Goal: Information Seeking & Learning: Learn about a topic

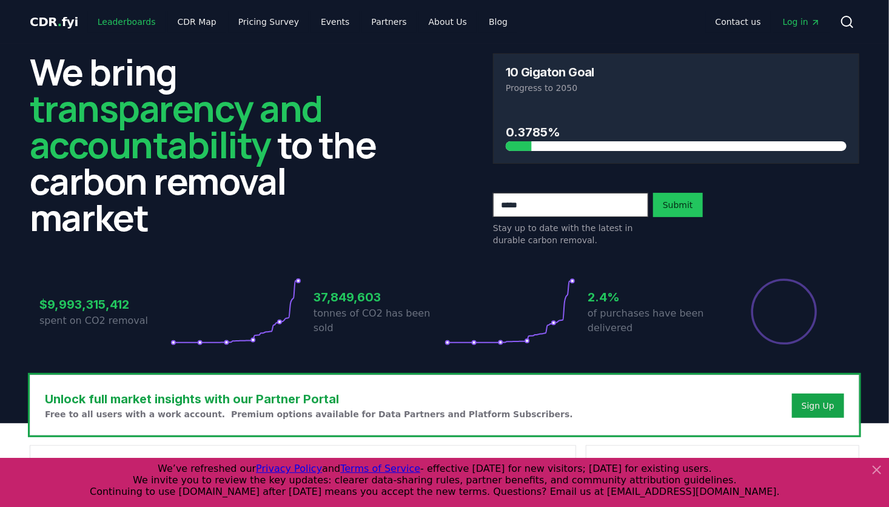
click at [127, 24] on link "Leaderboards" at bounding box center [127, 22] width 78 height 22
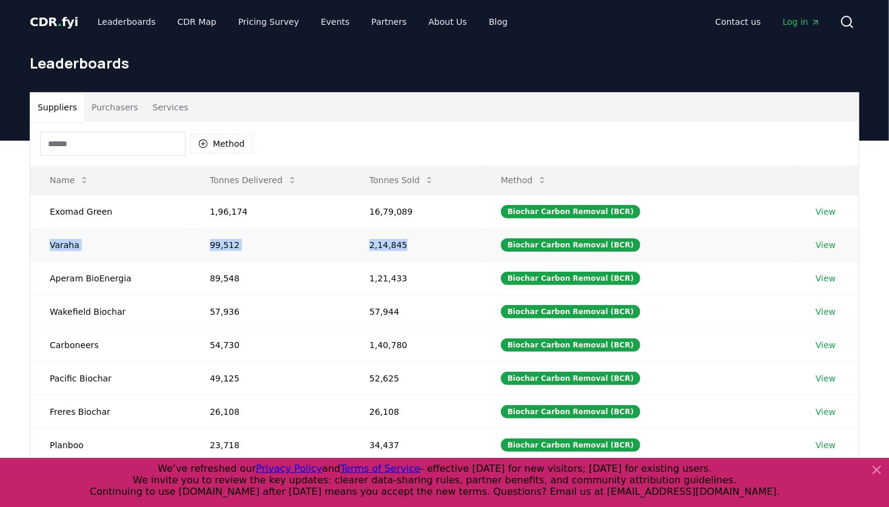
drag, startPoint x: 44, startPoint y: 250, endPoint x: 568, endPoint y: 228, distance: 525.0
click at [568, 228] on tr "Varaha 99,512 2,14,845 Biochar Carbon Removal (BCR) View" at bounding box center [444, 244] width 828 height 33
click at [438, 138] on div "Method" at bounding box center [444, 144] width 828 height 44
click at [226, 252] on td "99,512" at bounding box center [269, 244] width 159 height 33
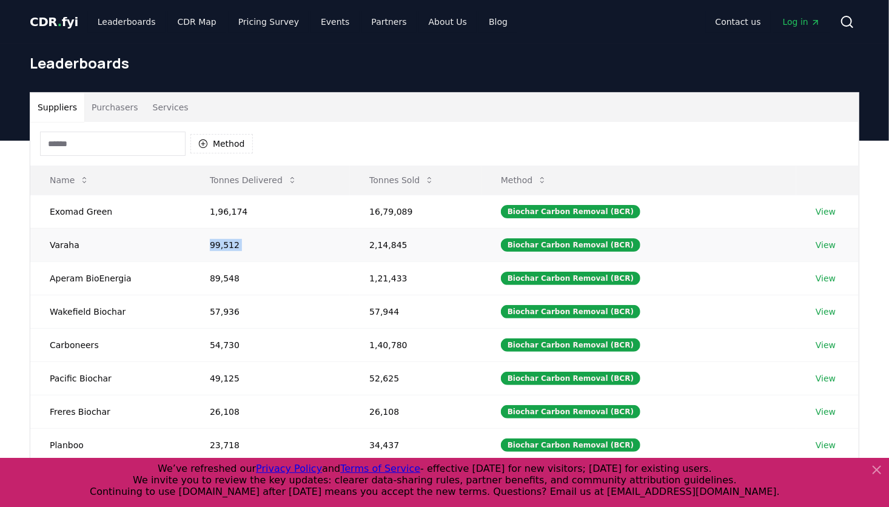
click at [226, 252] on td "99,512" at bounding box center [269, 244] width 159 height 33
click at [398, 247] on td "2,14,845" at bounding box center [416, 244] width 132 height 33
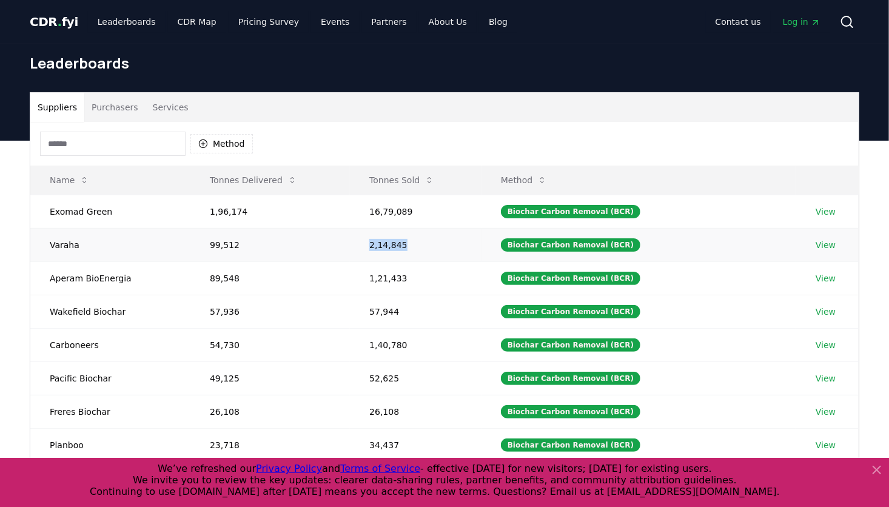
click at [398, 247] on td "2,14,845" at bounding box center [416, 244] width 132 height 33
click at [571, 245] on div "Biochar Carbon Removal (BCR)" at bounding box center [570, 244] width 139 height 13
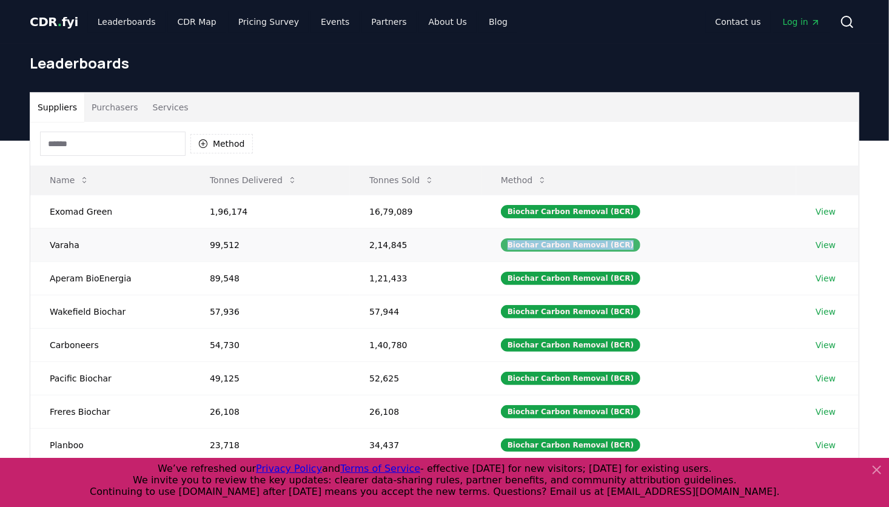
click at [571, 245] on div "Biochar Carbon Removal (BCR)" at bounding box center [570, 244] width 139 height 13
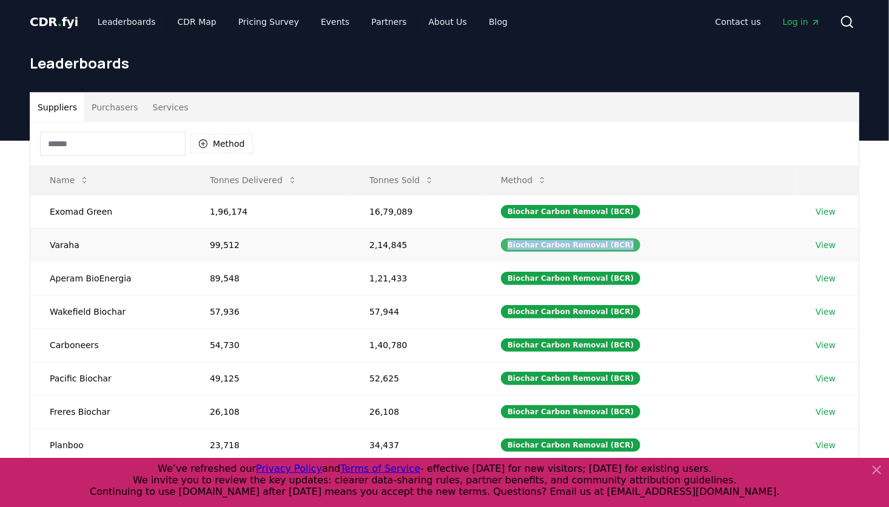
click at [571, 245] on div "Biochar Carbon Removal (BCR)" at bounding box center [570, 244] width 139 height 13
click at [588, 98] on div "Suppliers Purchasers Services" at bounding box center [444, 107] width 828 height 29
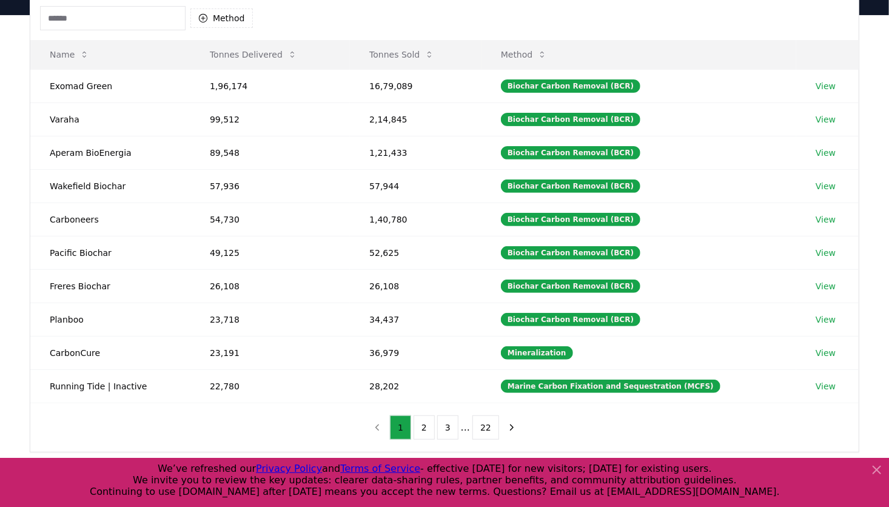
scroll to position [127, 0]
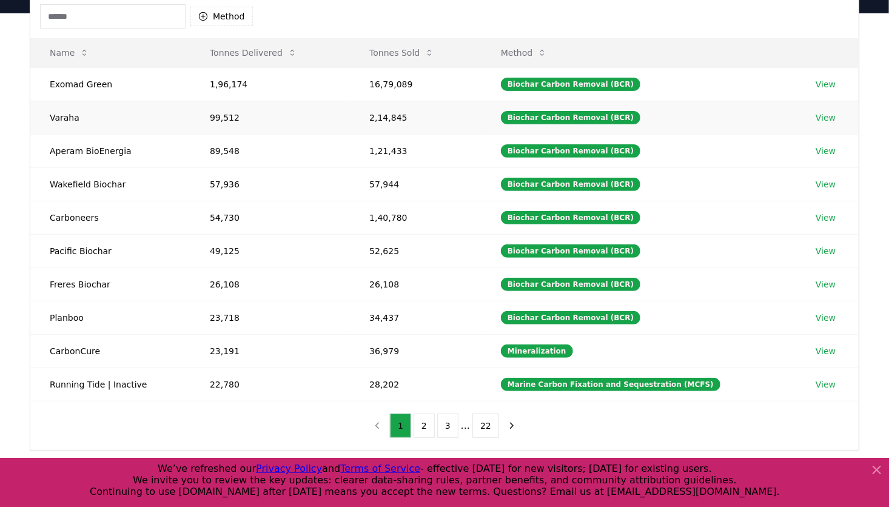
click at [99, 116] on td "Varaha" at bounding box center [110, 117] width 160 height 33
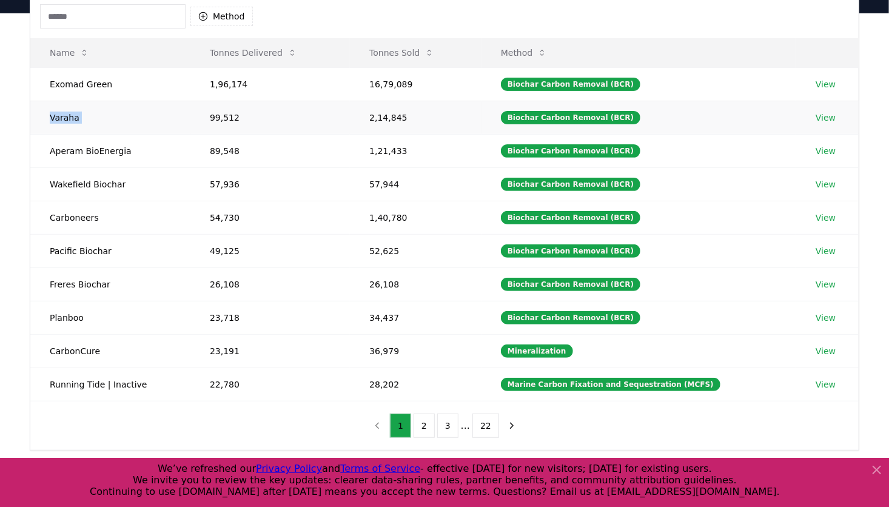
click at [99, 116] on td "Varaha" at bounding box center [110, 117] width 160 height 33
click at [583, 116] on div "Biochar Carbon Removal (BCR)" at bounding box center [570, 117] width 139 height 13
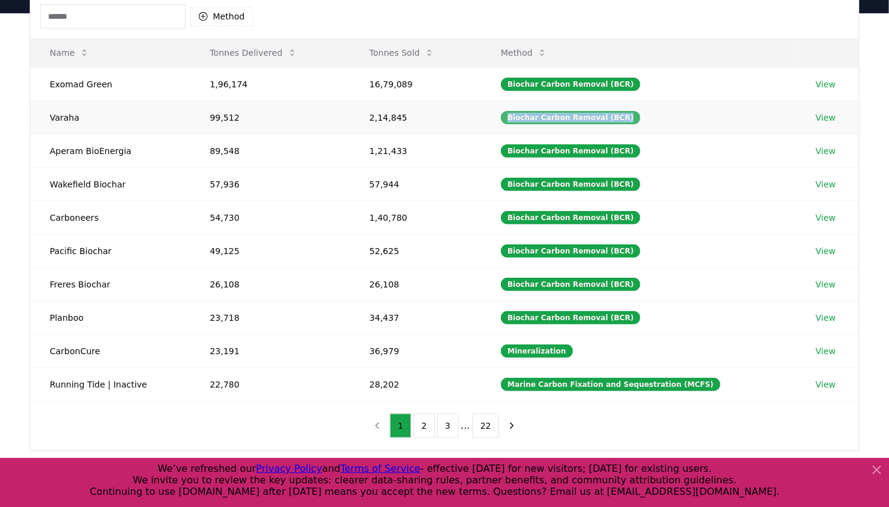
click at [583, 116] on div "Biochar Carbon Removal (BCR)" at bounding box center [570, 117] width 139 height 13
click at [203, 117] on td "99,512" at bounding box center [269, 117] width 159 height 33
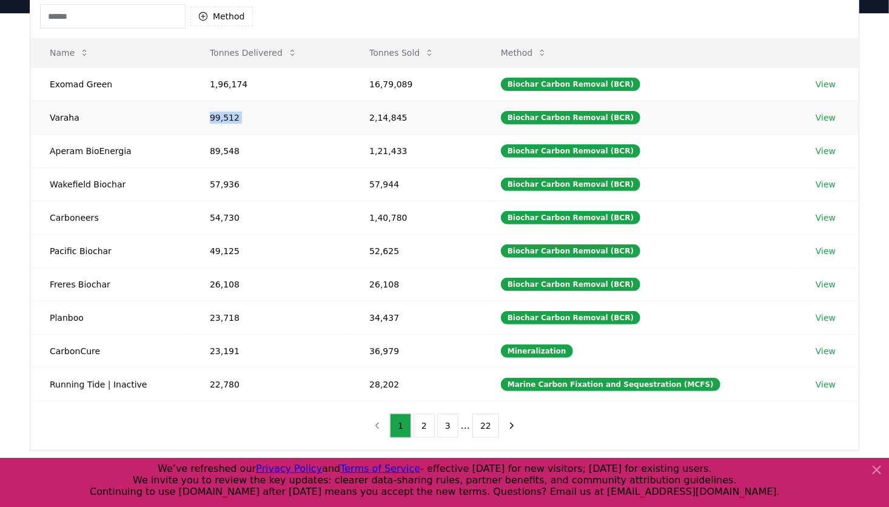
scroll to position [0, 0]
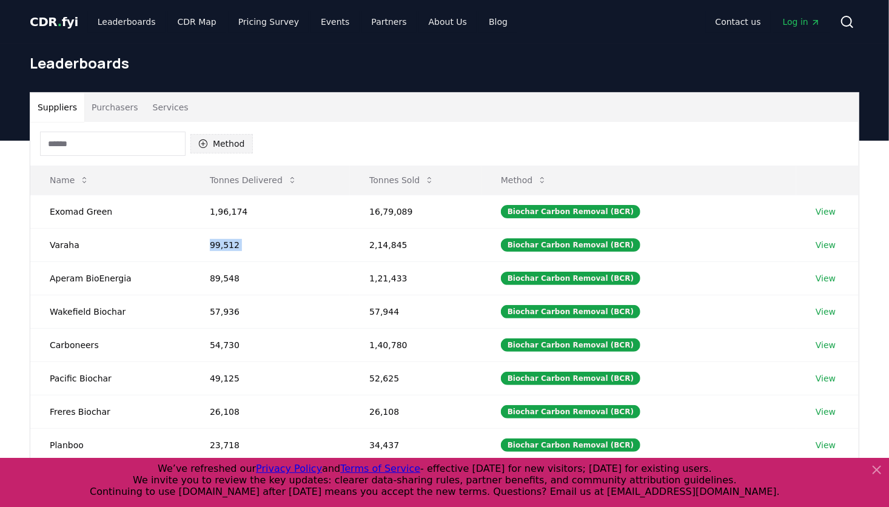
click at [209, 139] on button "Method" at bounding box center [221, 143] width 62 height 19
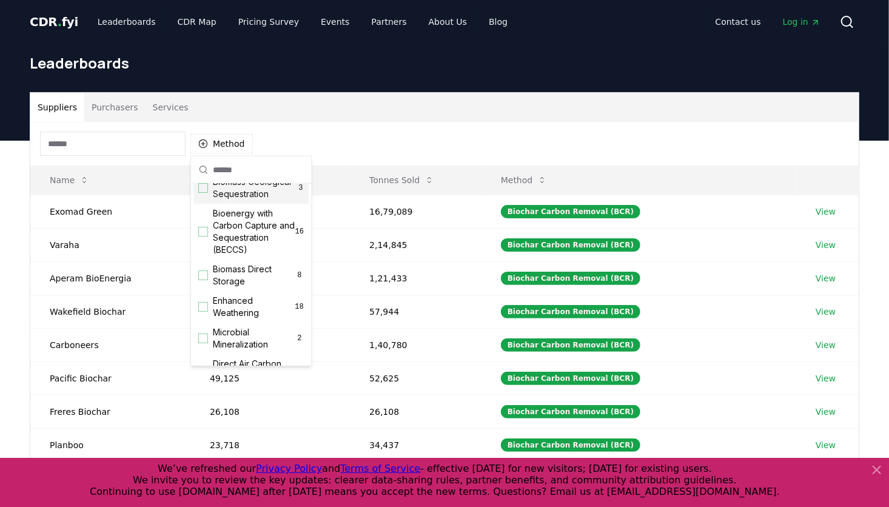
scroll to position [142, 0]
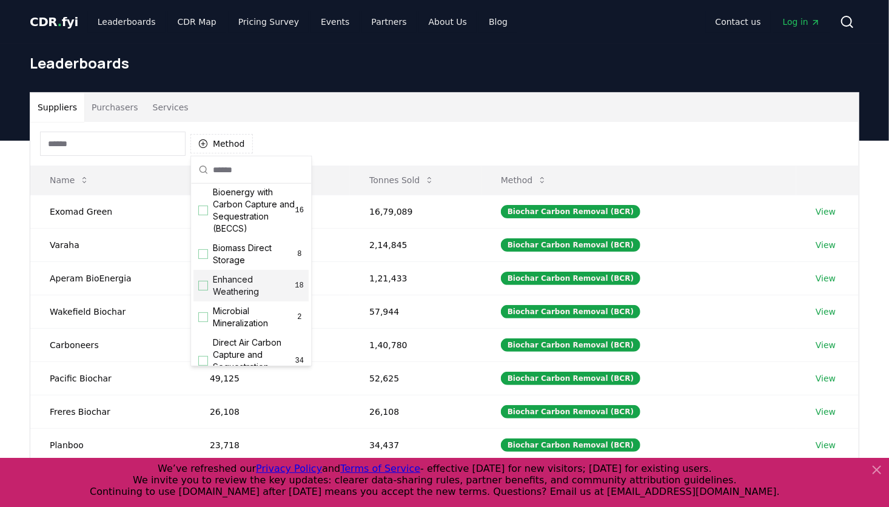
click at [229, 298] on span "Enhanced Weathering" at bounding box center [254, 286] width 82 height 24
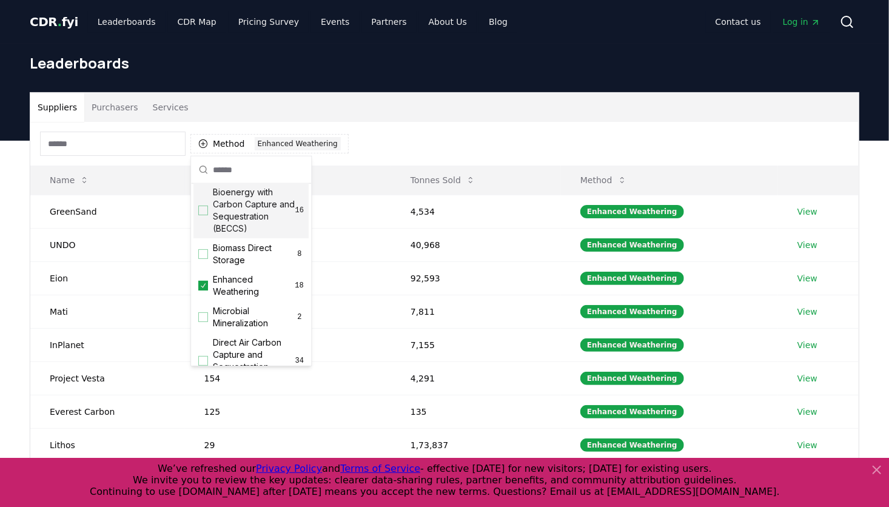
click at [441, 134] on div "Method 1 Enhanced Weathering" at bounding box center [444, 144] width 828 height 44
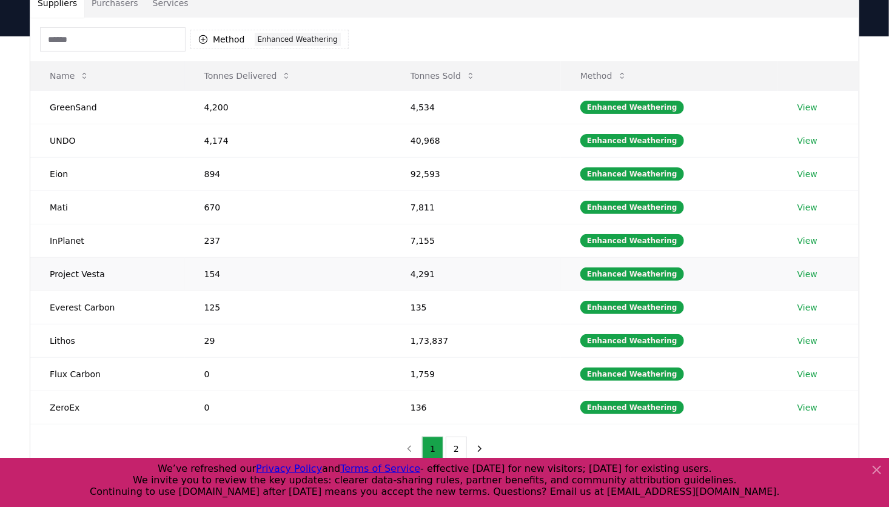
scroll to position [0, 0]
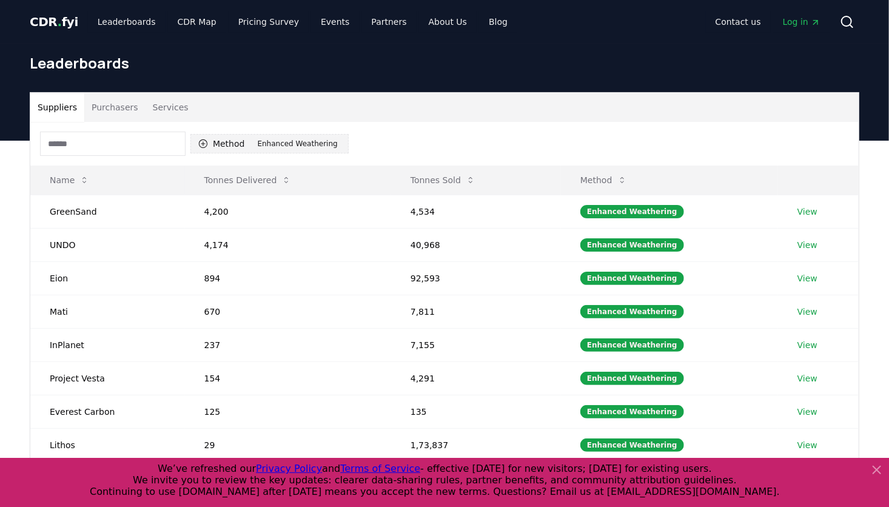
click at [198, 145] on icon "button" at bounding box center [203, 144] width 10 height 10
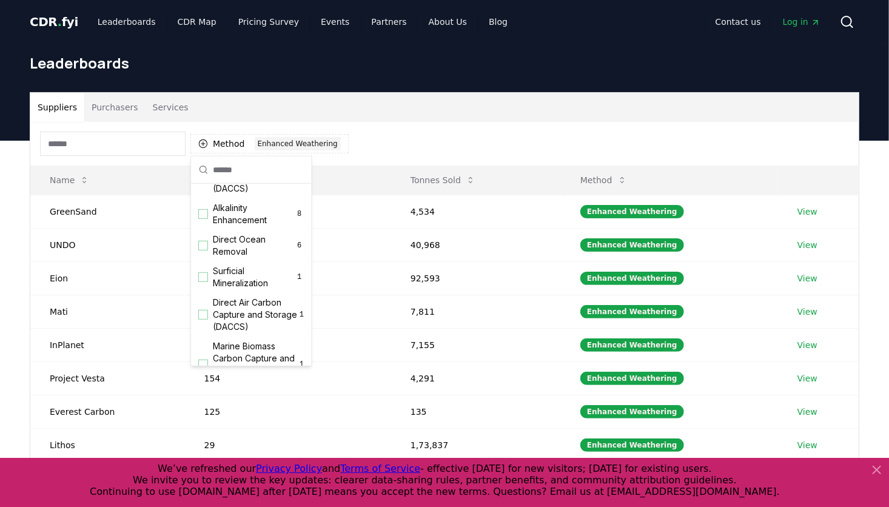
scroll to position [170, 0]
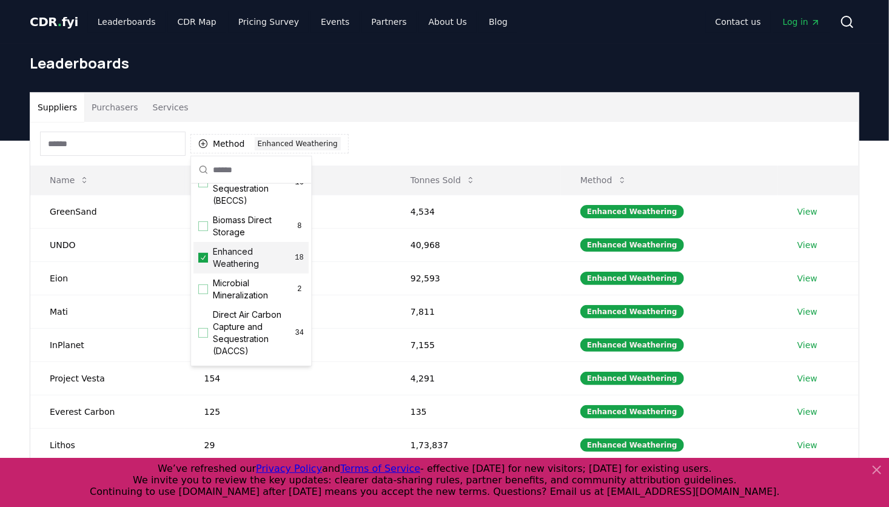
click at [209, 269] on div "Enhanced Weathering 18" at bounding box center [250, 258] width 115 height 32
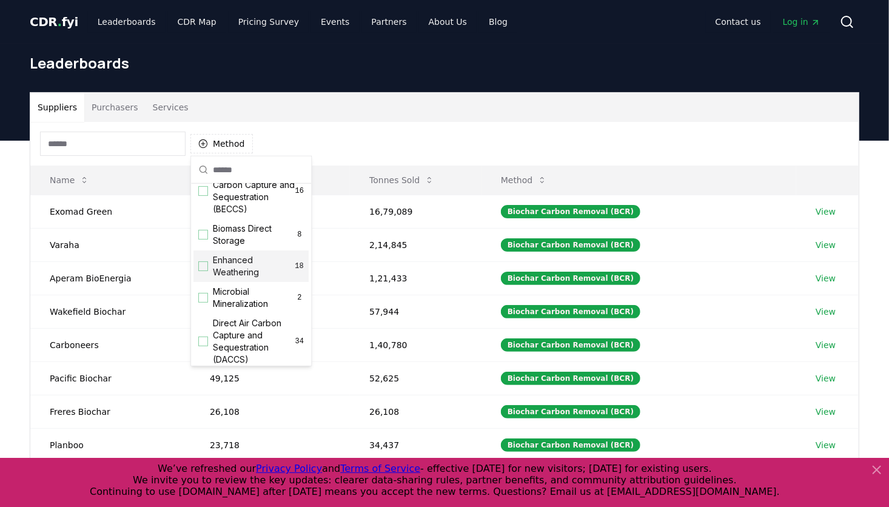
scroll to position [0, 0]
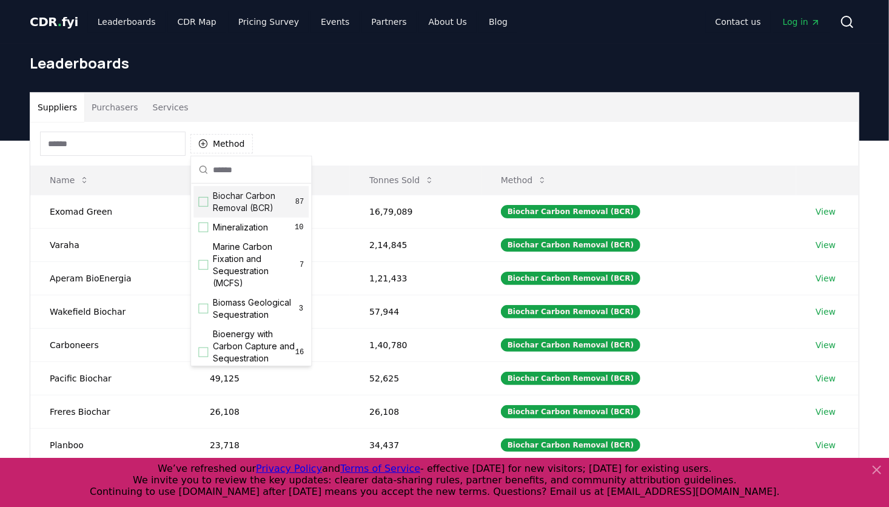
click at [319, 95] on div "Suppliers Purchasers Services" at bounding box center [444, 107] width 828 height 29
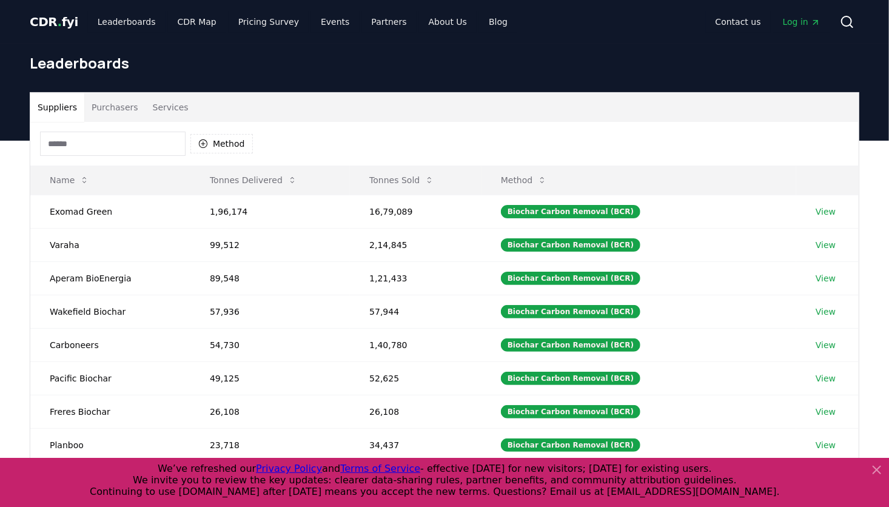
click at [433, 141] on div "Method" at bounding box center [444, 144] width 828 height 44
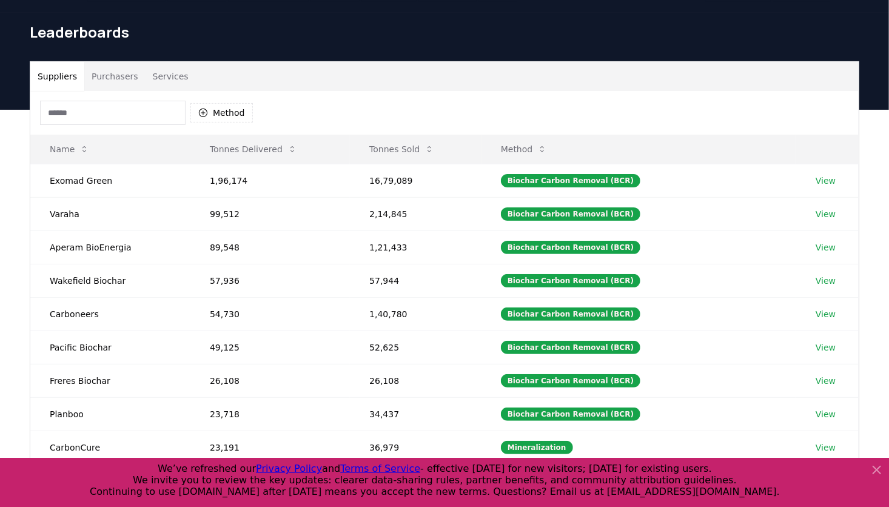
scroll to position [34, 0]
